Goal: Ask a question

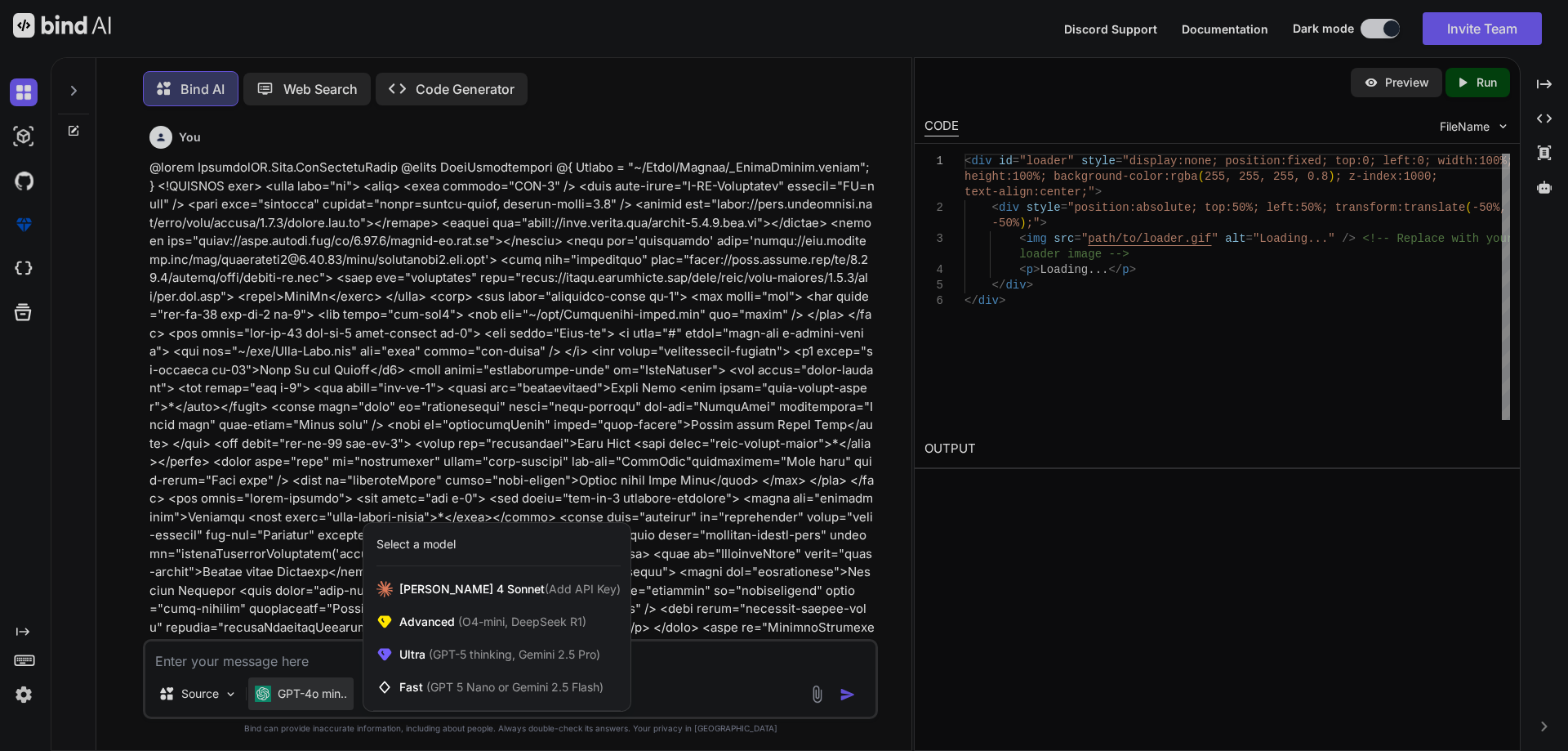
scroll to position [3023, 0]
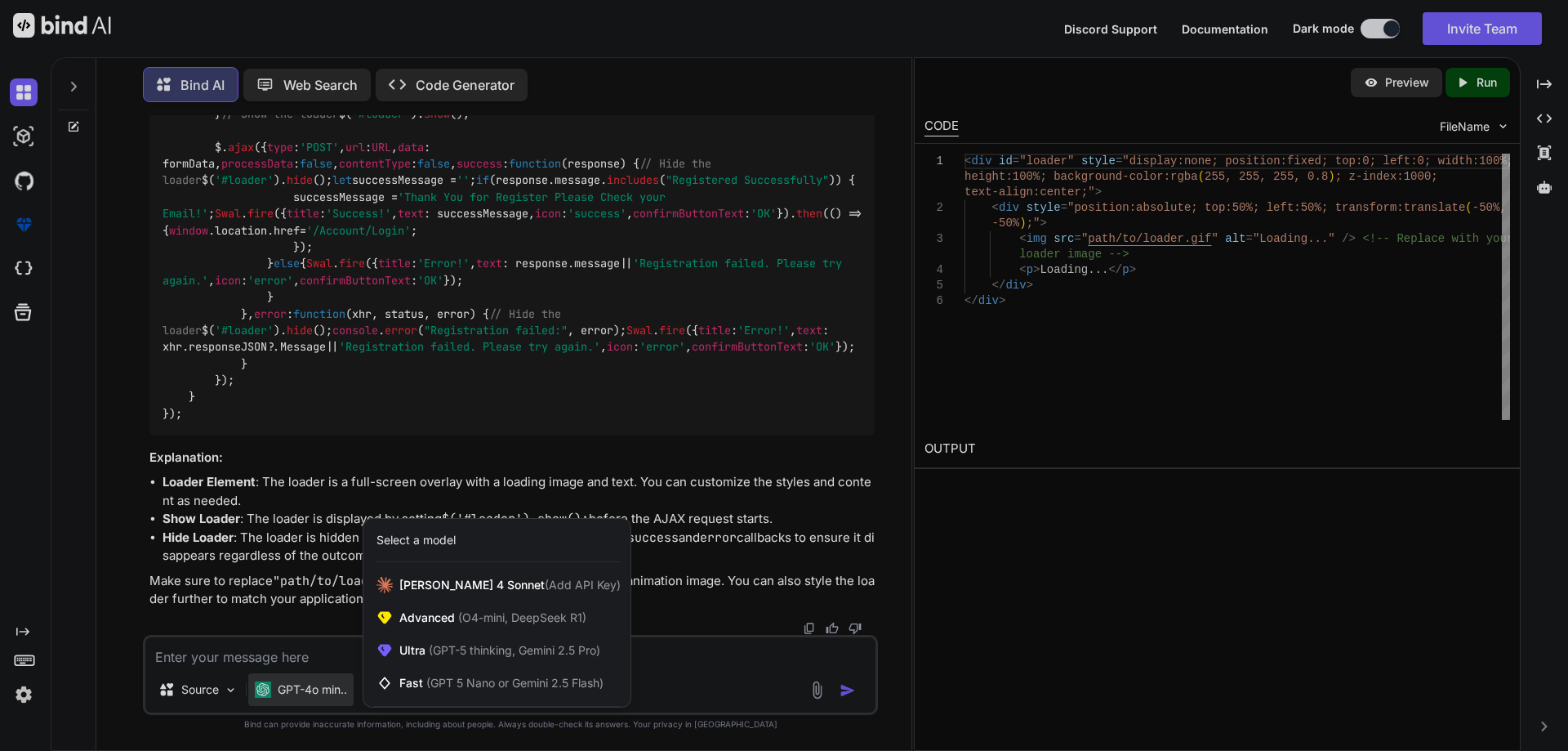
click at [231, 651] on div at bounding box center [784, 376] width 1568 height 751
type textarea "x"
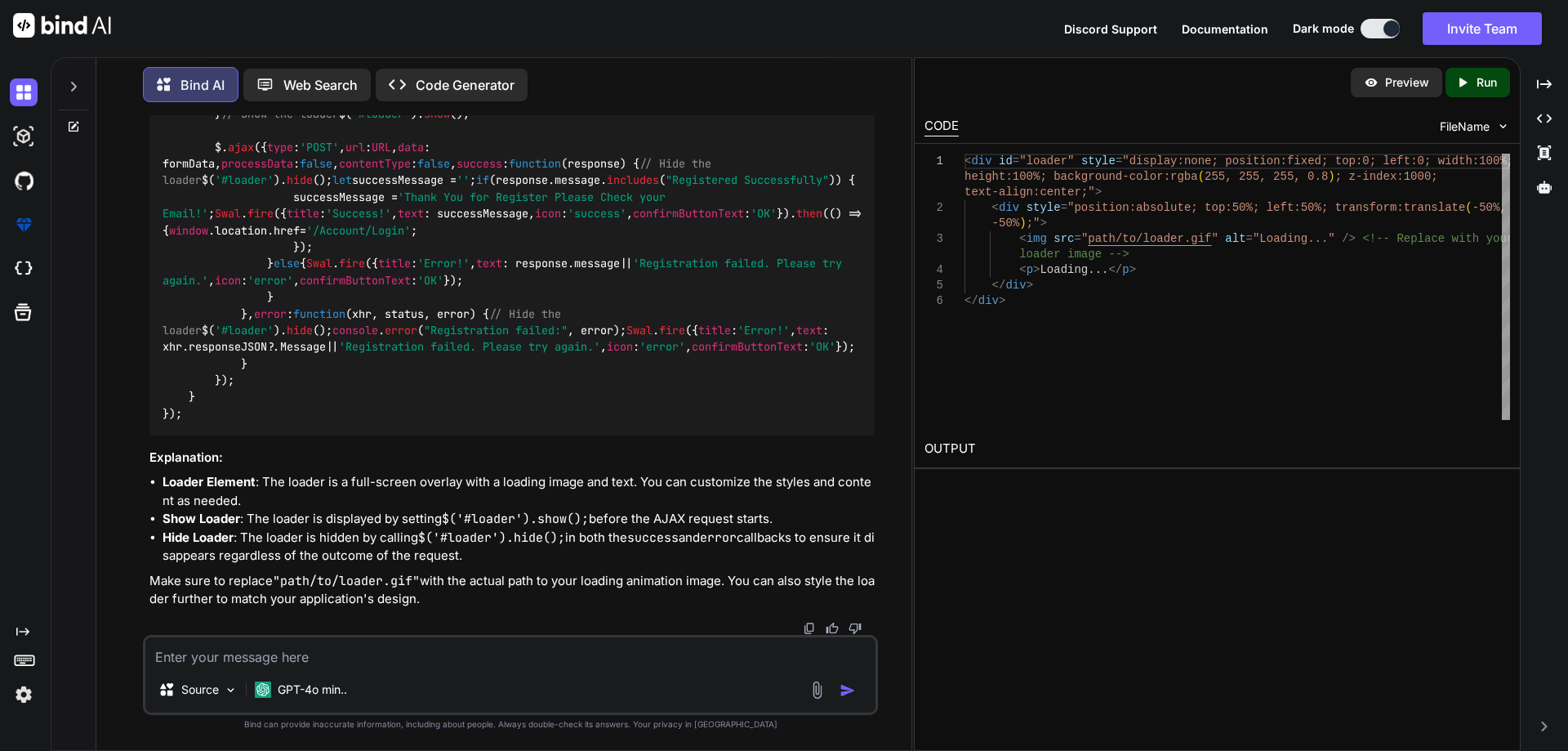
click at [231, 651] on textarea at bounding box center [510, 651] width 730 height 30
paste textarea "public class CommonResponseModel<T> { public HttpStatusCode StatusCode { get; s…"
type textarea "public class CommonResponseModel<T> { public HttpStatusCode StatusCode { get; s…"
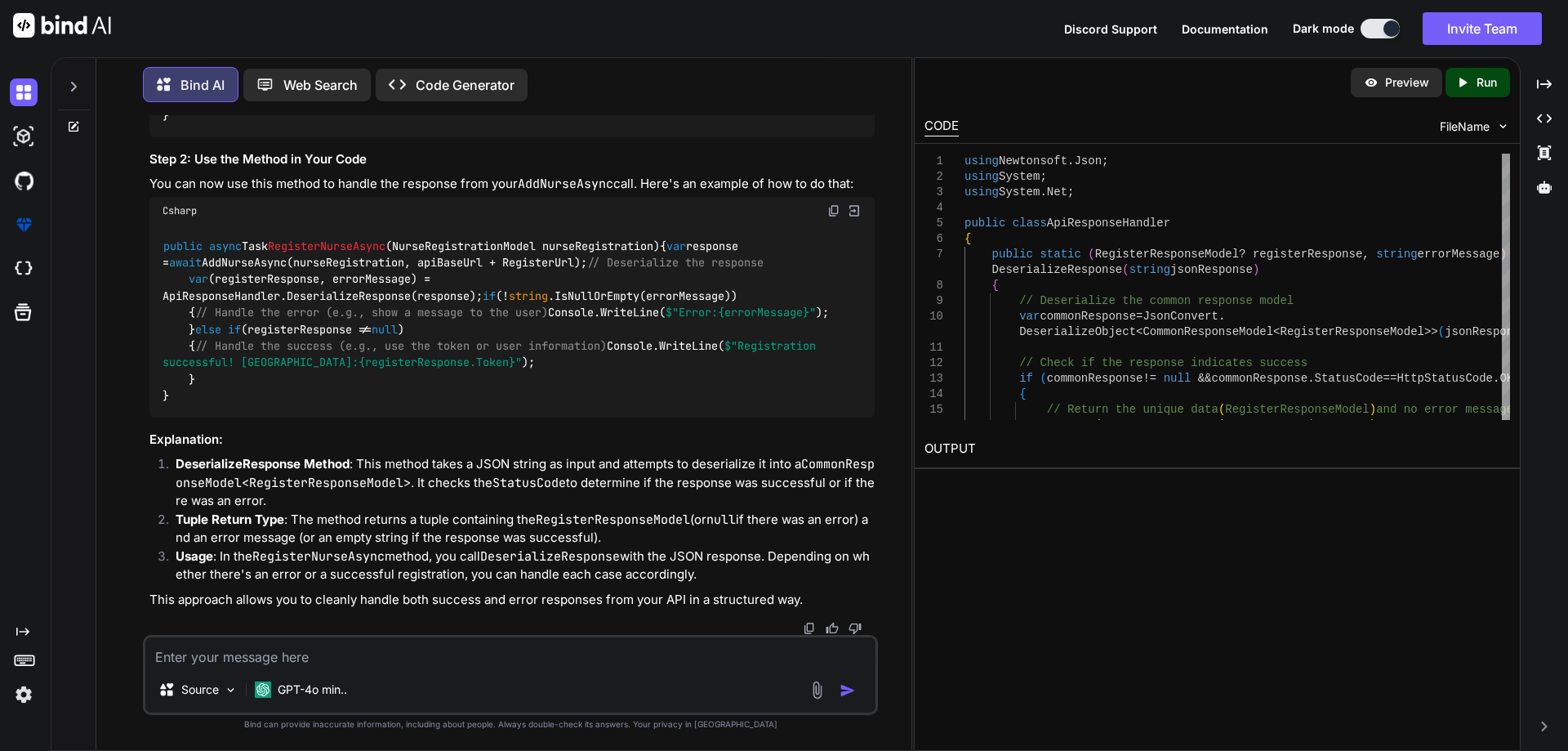
scroll to position [5452, 0]
click at [256, 654] on textarea at bounding box center [510, 651] width 730 height 30
type textarea "could you approach different way"
click at [850, 694] on img "button" at bounding box center [847, 690] width 16 height 16
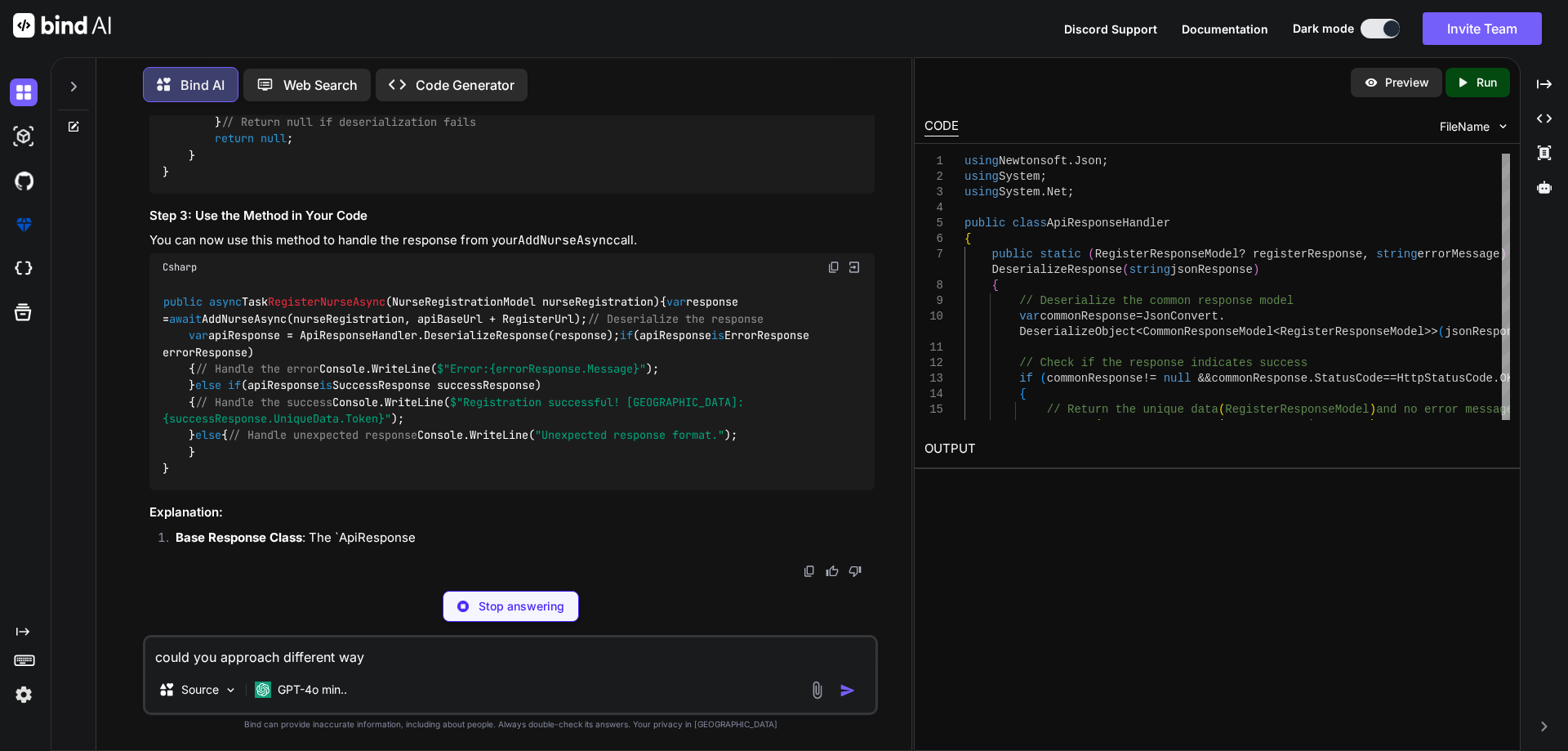
scroll to position [7409, 0]
